Goal: Transaction & Acquisition: Book appointment/travel/reservation

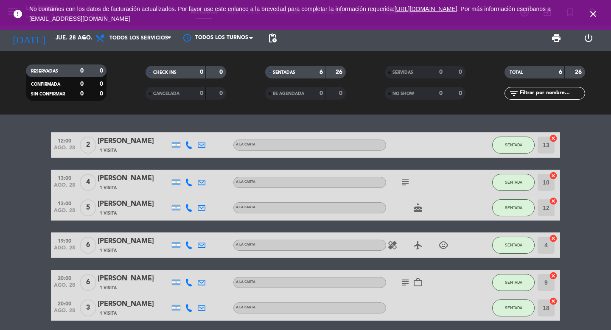
click at [596, 15] on icon "close" at bounding box center [593, 14] width 10 height 10
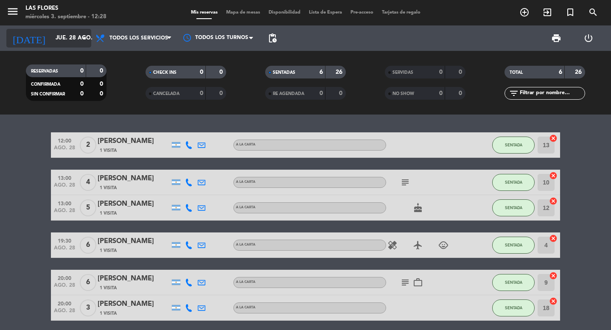
click at [89, 33] on input "jue. 28 ago." at bounding box center [88, 38] width 75 height 15
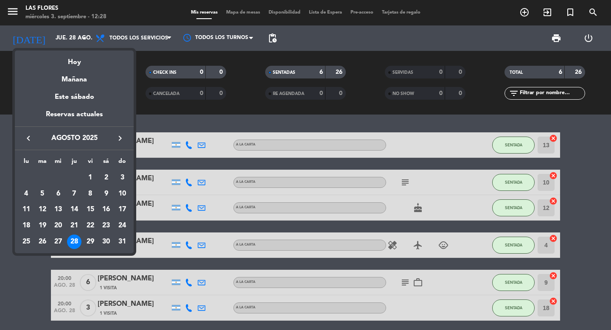
click at [122, 134] on icon "keyboard_arrow_right" at bounding box center [120, 138] width 10 height 10
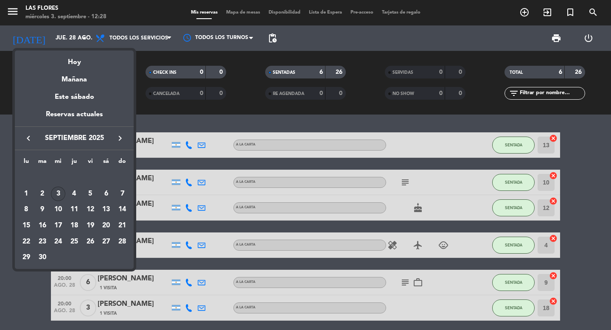
click at [60, 194] on div "3" at bounding box center [58, 194] width 14 height 14
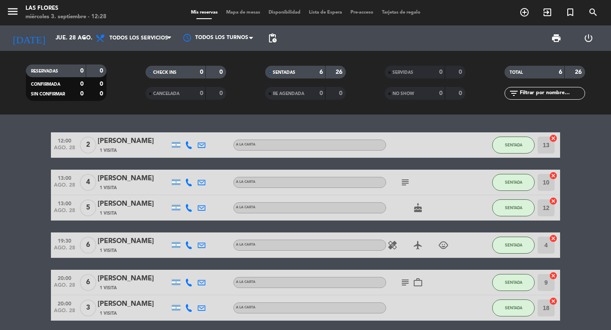
type input "mié. [DATE]"
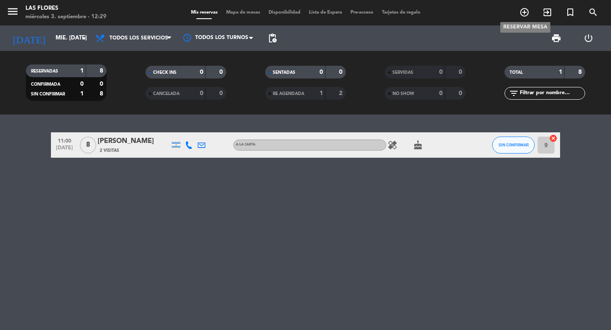
click at [528, 8] on icon "add_circle_outline" at bounding box center [524, 12] width 10 height 10
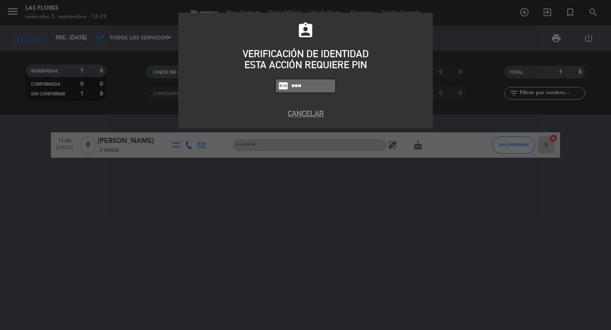
type input "4849"
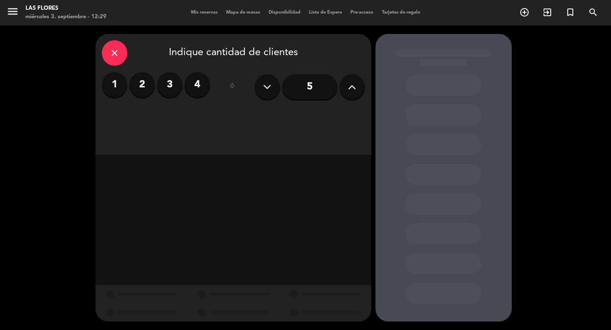
click at [353, 89] on icon at bounding box center [352, 87] width 8 height 13
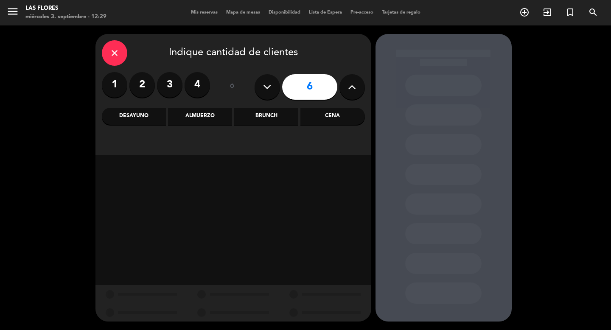
click at [353, 89] on icon at bounding box center [352, 87] width 8 height 13
type input "10"
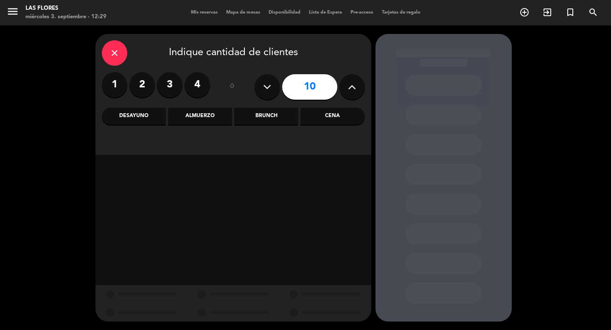
click at [327, 121] on div "Cena" at bounding box center [332, 116] width 64 height 17
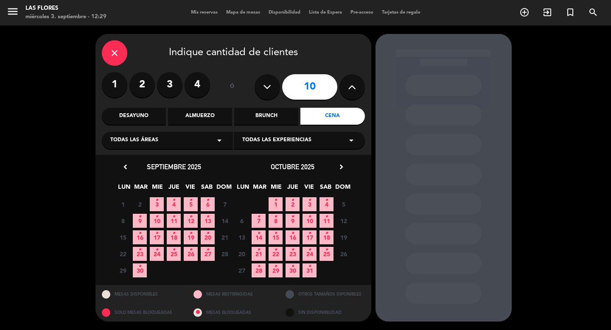
click at [210, 253] on span "27 •" at bounding box center [208, 254] width 14 height 14
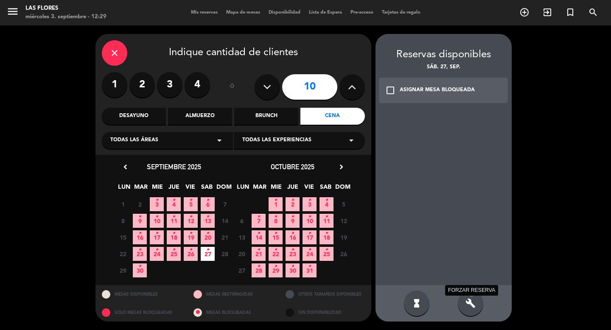
click at [471, 307] on icon "build" at bounding box center [470, 303] width 10 height 10
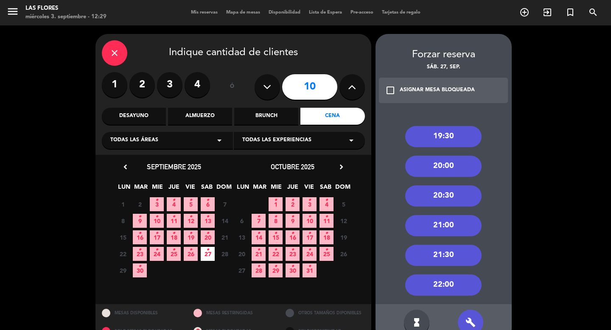
click at [460, 164] on div "20:00" at bounding box center [443, 166] width 76 height 21
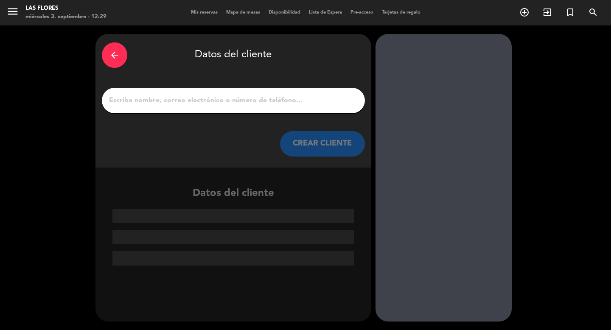
click at [261, 98] on input "1" at bounding box center [233, 101] width 250 height 12
click at [210, 98] on input "1" at bounding box center [233, 101] width 250 height 12
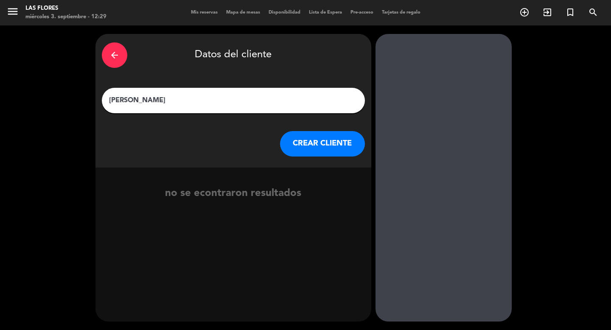
type input "[PERSON_NAME]"
click at [298, 141] on button "CREAR CLIENTE" at bounding box center [322, 143] width 85 height 25
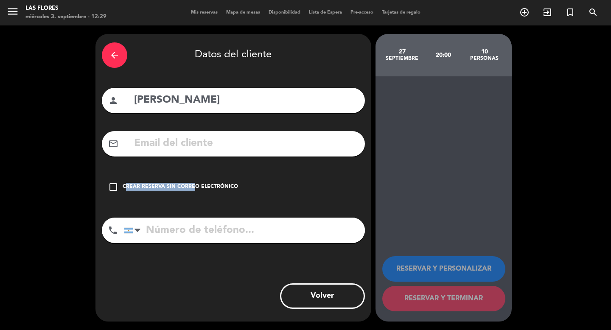
click at [190, 183] on div "Crear reserva sin correo electrónico" at bounding box center [180, 187] width 115 height 8
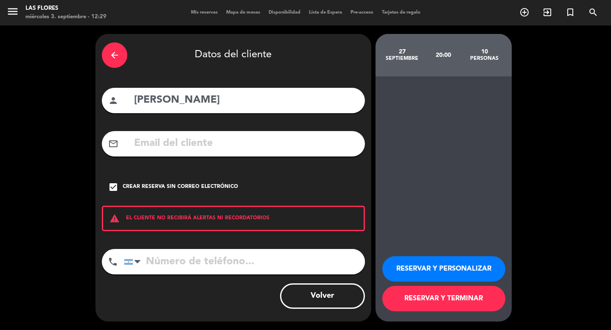
click at [223, 269] on input "tel" at bounding box center [244, 261] width 241 height 25
type input "1155884201"
click at [452, 299] on button "RESERVAR Y TERMINAR" at bounding box center [443, 298] width 123 height 25
